Goal: Task Accomplishment & Management: Use online tool/utility

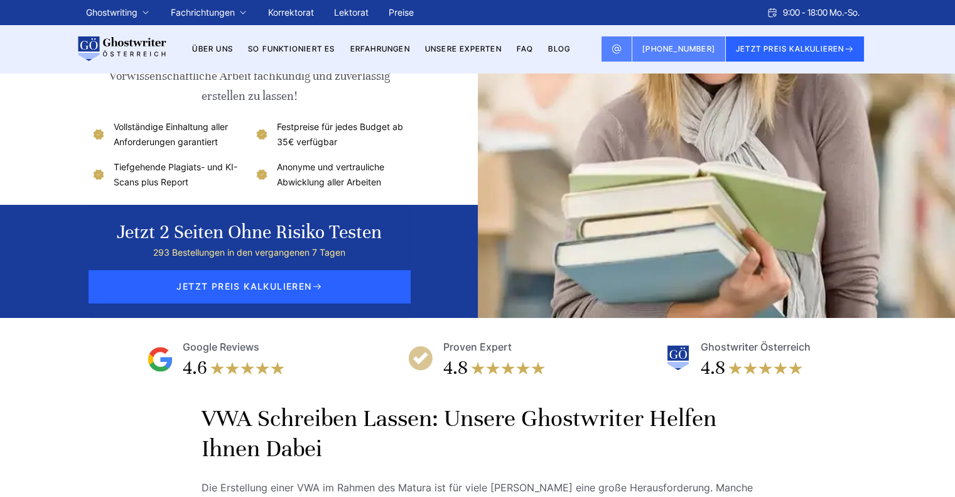
scroll to position [63, 0]
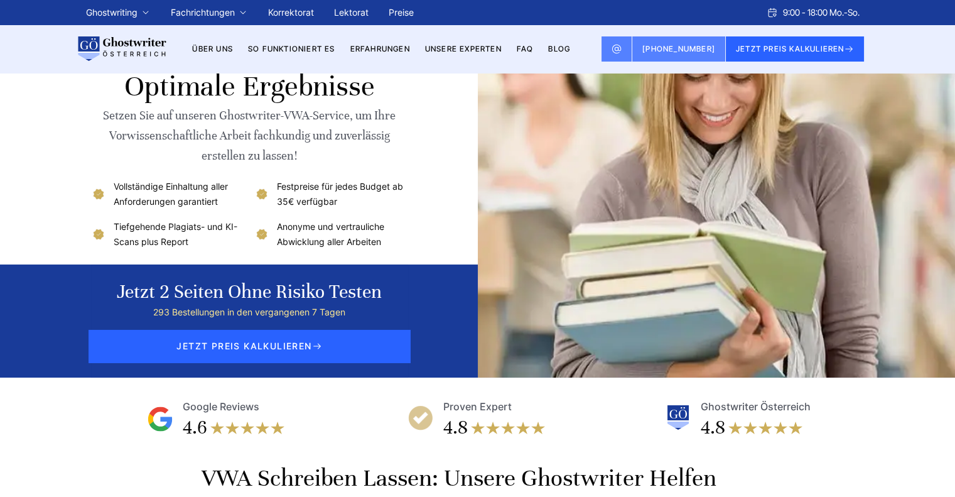
scroll to position [188, 0]
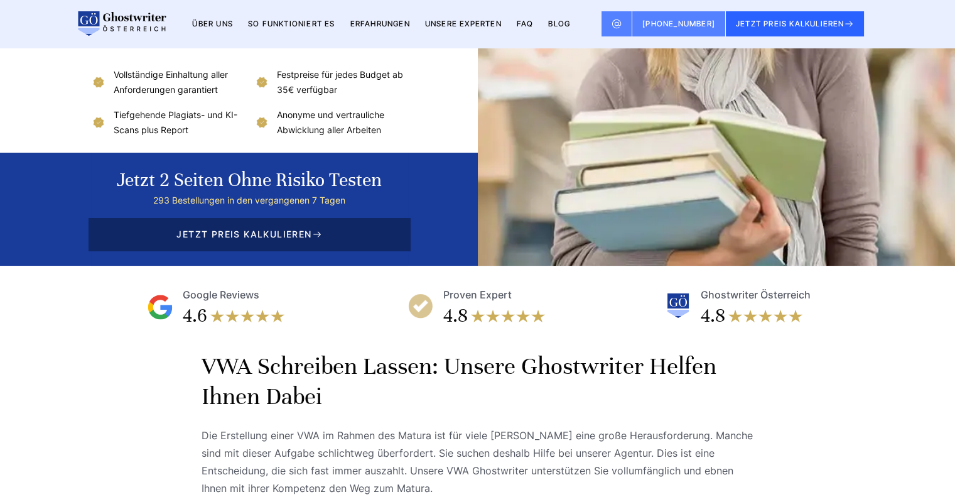
click at [279, 235] on span "JETZT PREIS KALKULIEREN" at bounding box center [249, 234] width 321 height 33
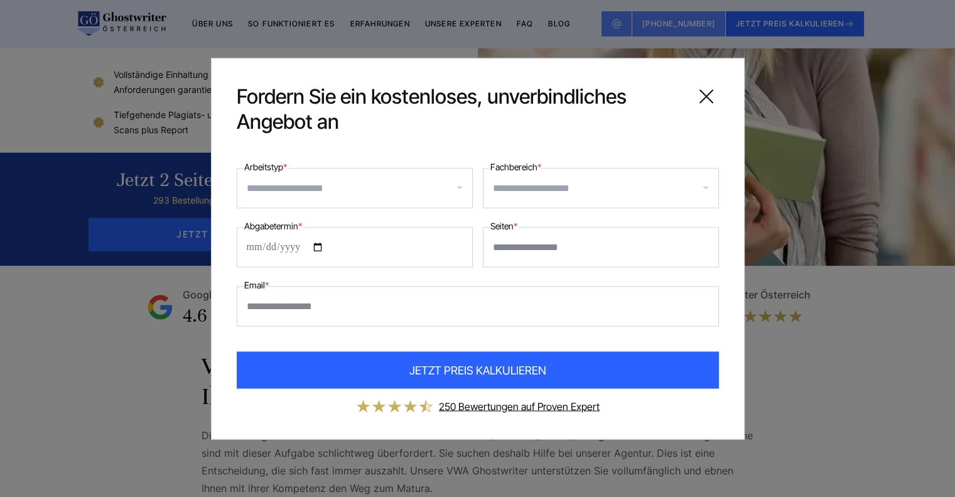
click at [410, 190] on input "Arbeitstyp *" at bounding box center [359, 188] width 225 height 20
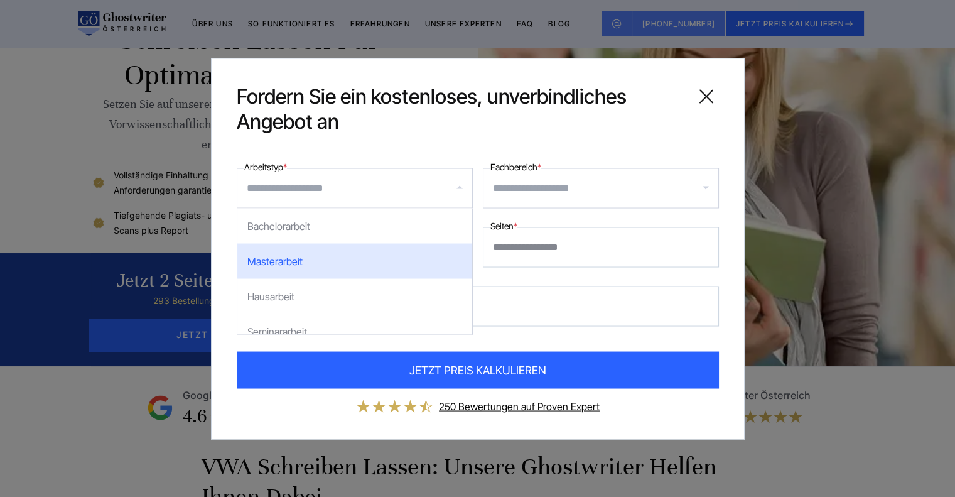
scroll to position [0, 0]
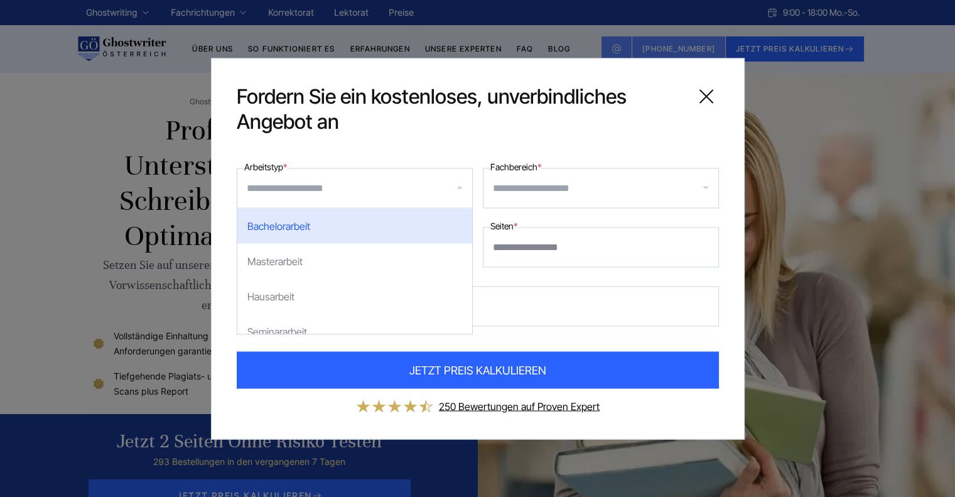
click at [514, 196] on input "Fachbereich *" at bounding box center [605, 188] width 225 height 20
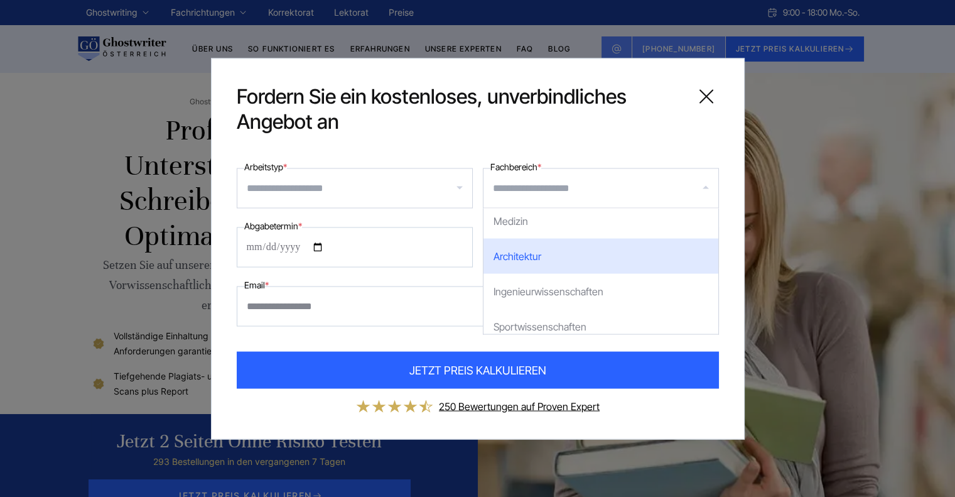
scroll to position [314, 0]
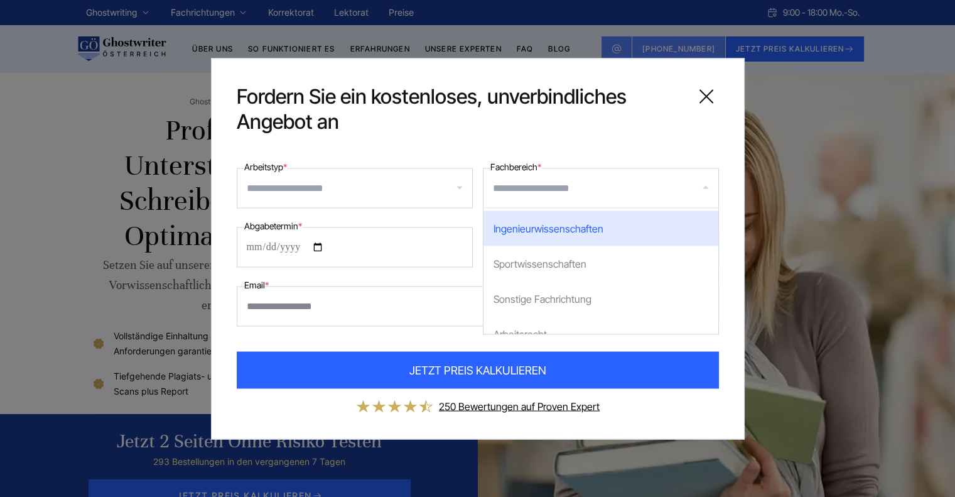
click at [706, 95] on icon at bounding box center [706, 96] width 13 height 13
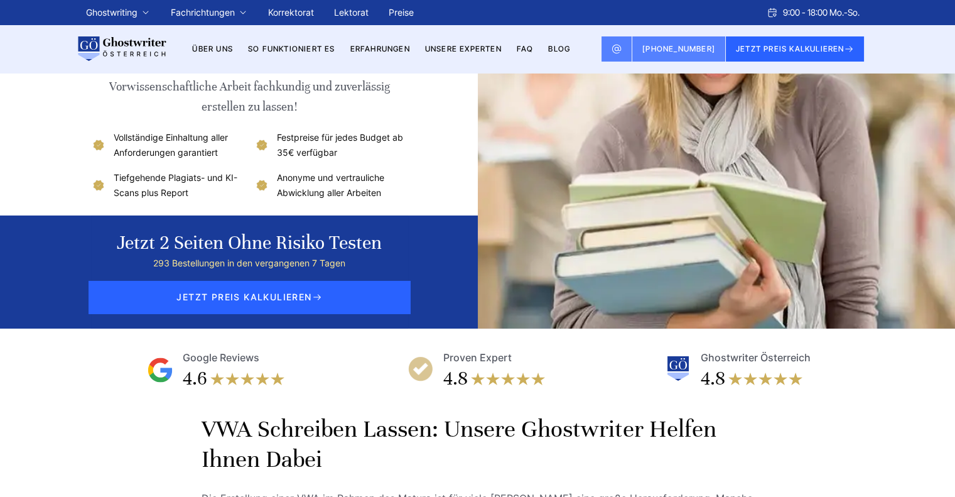
scroll to position [0, 0]
